Goal: Task Accomplishment & Management: Use online tool/utility

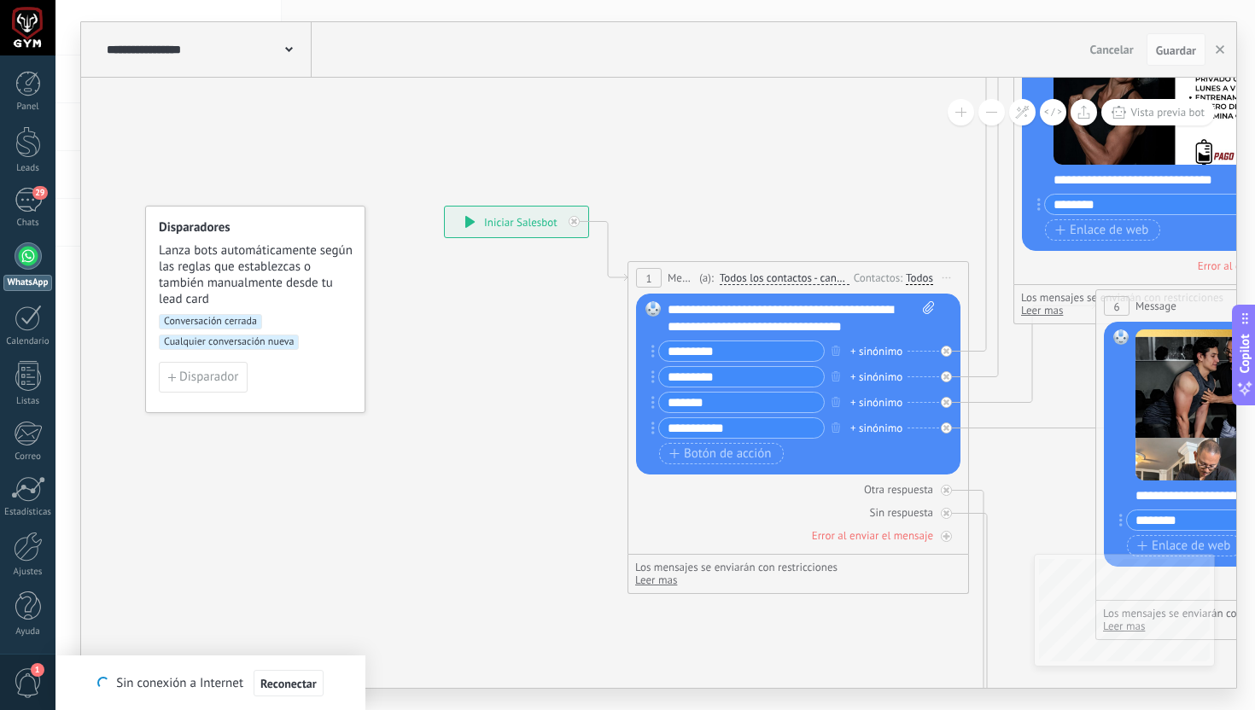
click at [32, 31] on div at bounding box center [27, 27] width 55 height 55
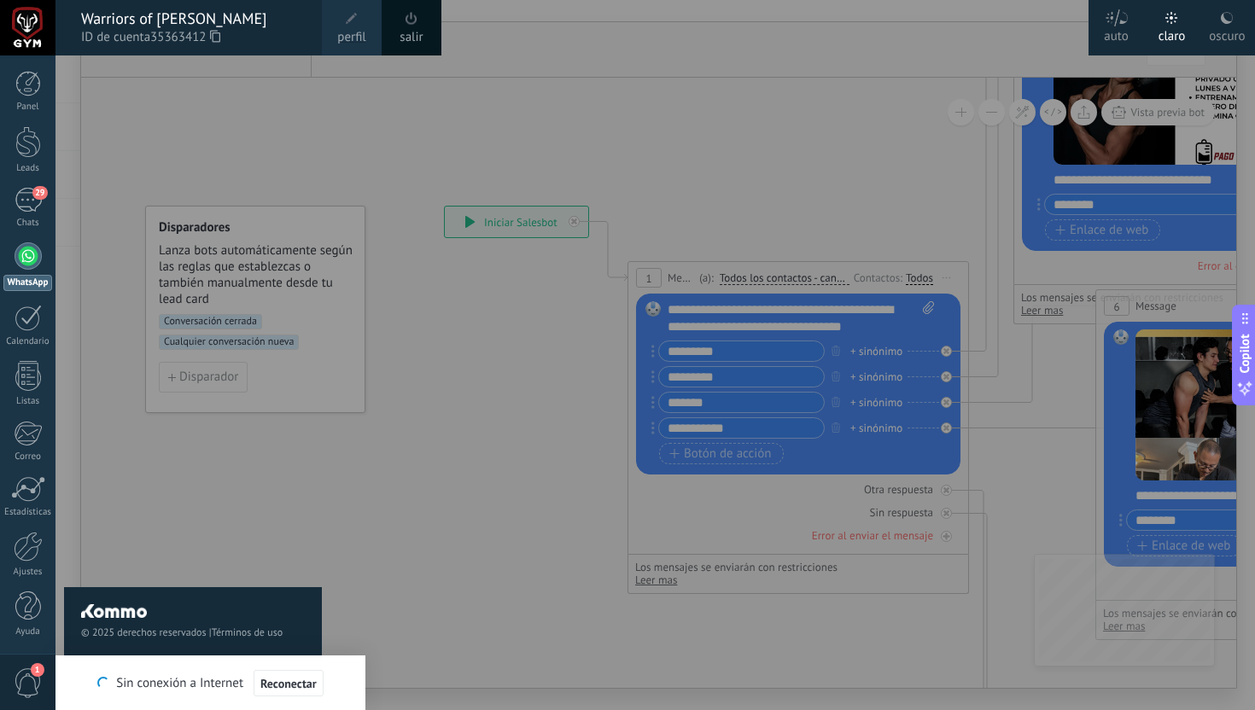
click at [219, 41] on icon at bounding box center [215, 36] width 10 height 13
click at [752, 143] on div at bounding box center [682, 355] width 1255 height 710
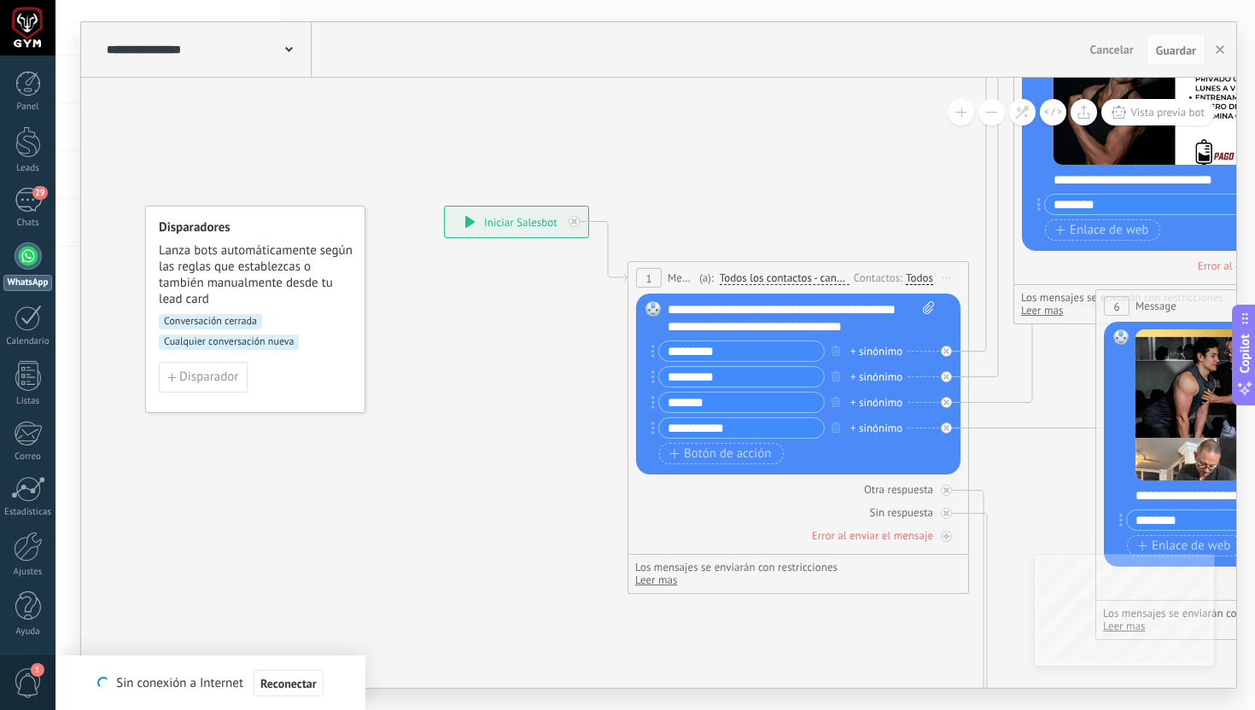
click at [32, 23] on div at bounding box center [27, 27] width 55 height 55
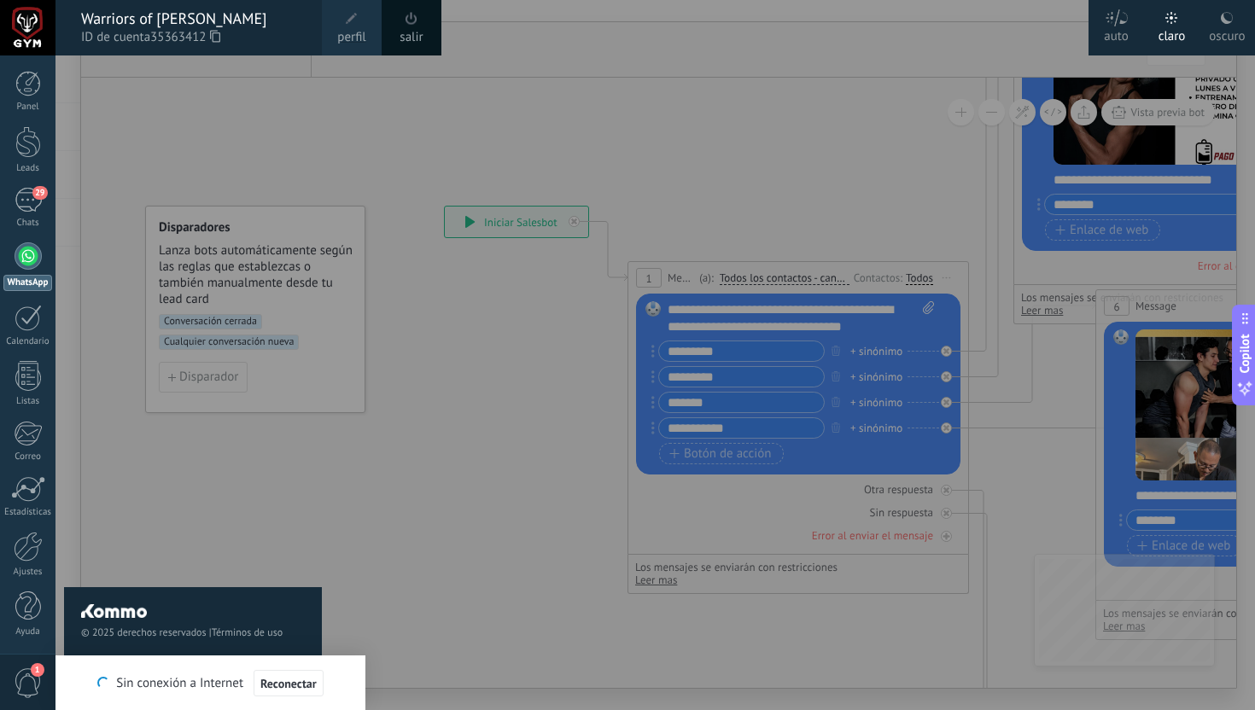
click at [789, 143] on div at bounding box center [682, 355] width 1255 height 710
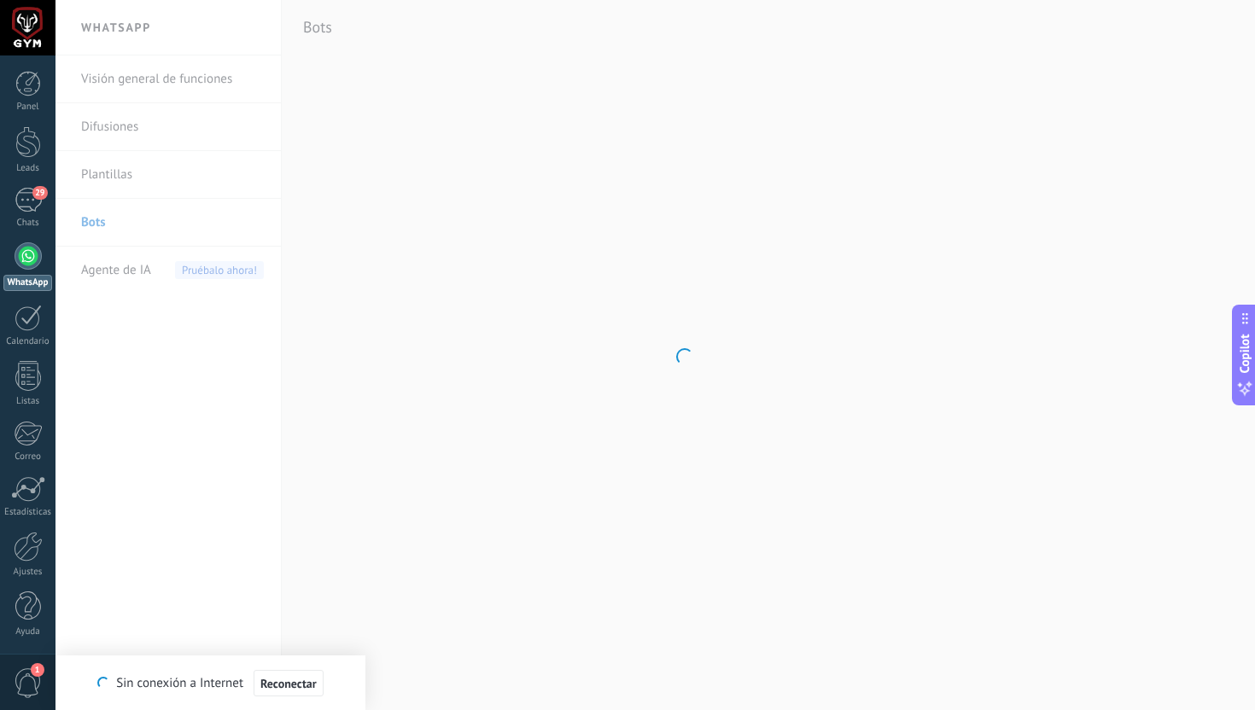
click at [38, 26] on div at bounding box center [27, 27] width 55 height 55
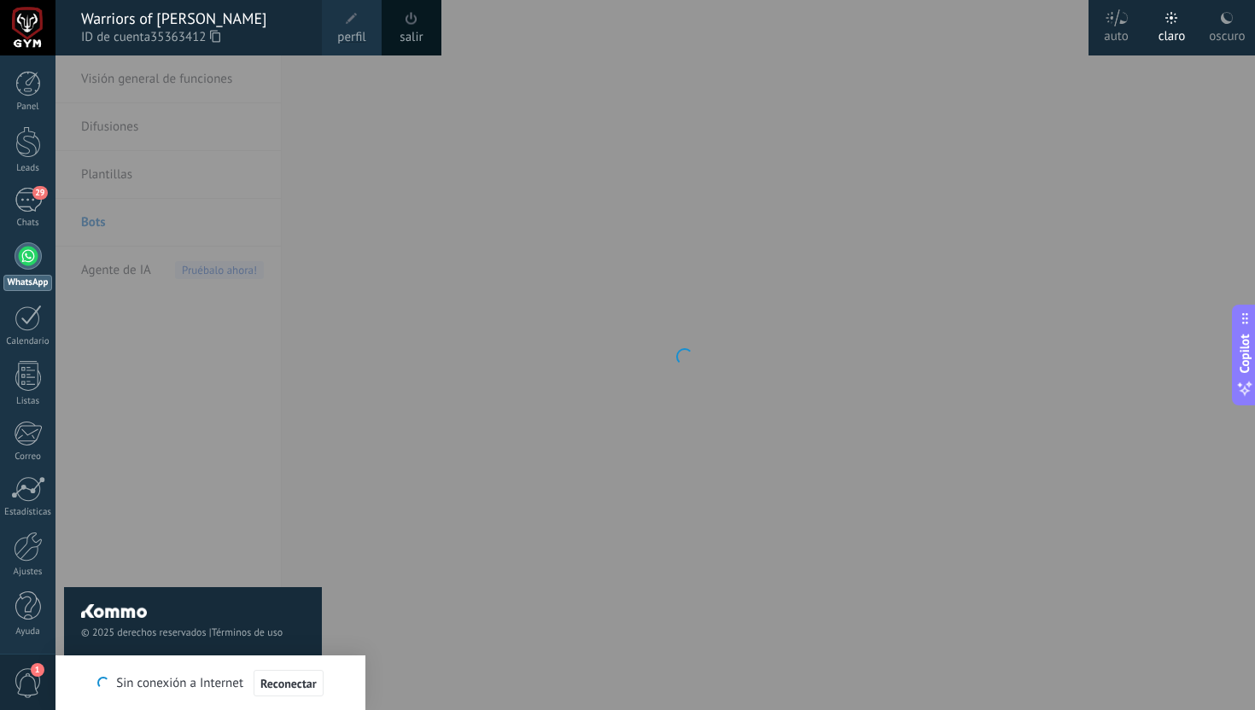
click at [413, 342] on div at bounding box center [682, 355] width 1255 height 710
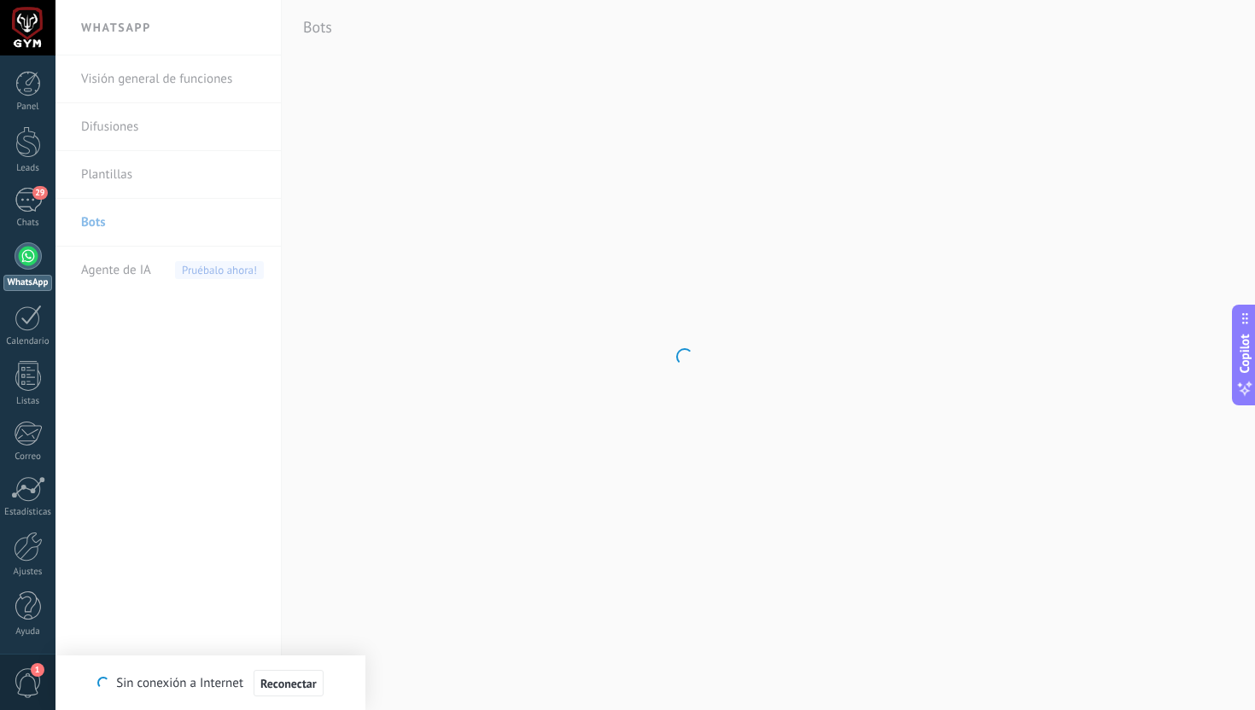
click at [28, 679] on span "1" at bounding box center [28, 683] width 29 height 30
